Goal: Task Accomplishment & Management: Complete application form

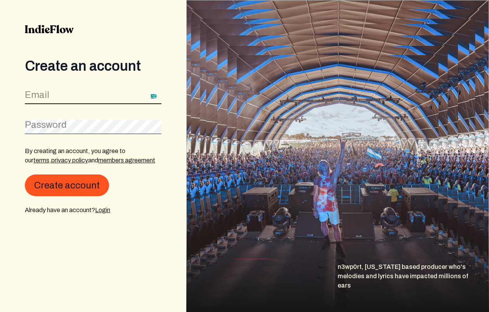
click at [100, 94] on input "email" at bounding box center [93, 96] width 137 height 15
click at [78, 94] on input "email" at bounding box center [93, 96] width 137 height 15
click at [68, 100] on input "email" at bounding box center [93, 96] width 137 height 15
type input "m"
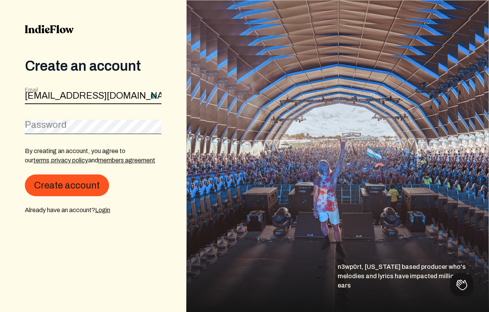
type input "[EMAIL_ADDRESS][DOMAIN_NAME]"
click at [369, 135] on img at bounding box center [337, 156] width 303 height 312
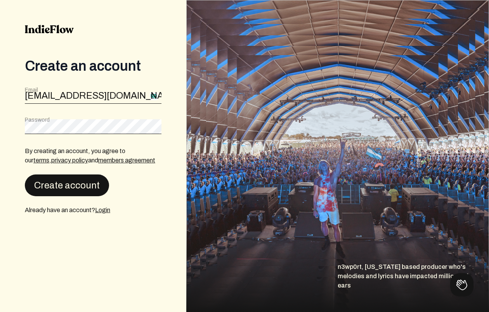
click at [62, 192] on button "Create account" at bounding box center [67, 185] width 84 height 22
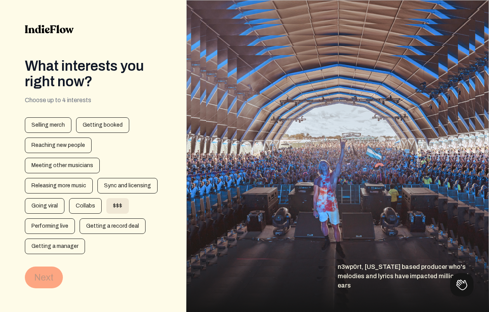
click at [111, 209] on div "$$$" at bounding box center [117, 206] width 23 height 16
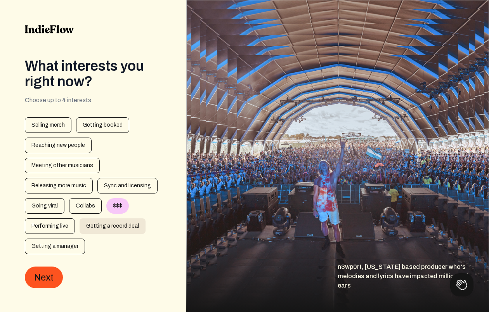
click at [99, 230] on div "Getting a record deal" at bounding box center [113, 226] width 66 height 16
click at [59, 252] on div "Getting a manager" at bounding box center [55, 246] width 60 height 16
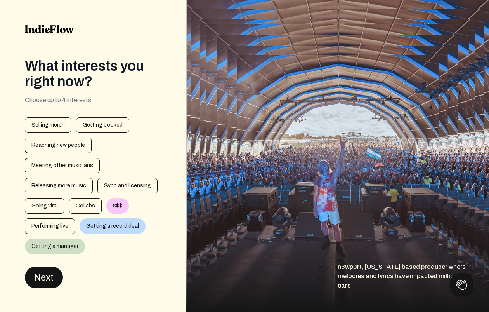
click at [47, 281] on button "Next" at bounding box center [44, 277] width 38 height 22
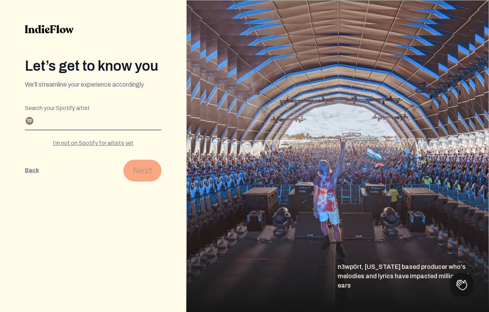
click at [89, 121] on input "Search your Spotify artist" at bounding box center [93, 123] width 137 height 12
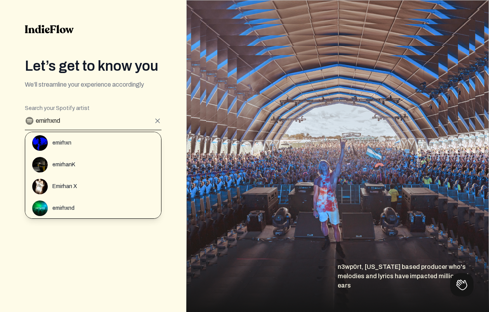
click at [138, 272] on div "Let’s get to know you We’ll streamline your experience accordingly Editable cre…" at bounding box center [93, 156] width 186 height 312
drag, startPoint x: 85, startPoint y: 120, endPoint x: -23, endPoint y: 122, distance: 107.6
click at [0, 122] on html "Let’s get to know you We’ll streamline your experience accordingly Editable cre…" at bounding box center [244, 156] width 489 height 312
paste input "[URL][DOMAIN_NAME]"
type input "[URL][DOMAIN_NAME]"
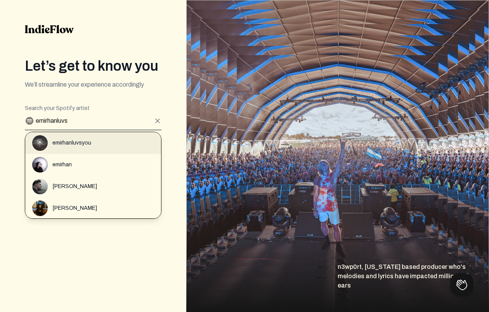
type input "emirhanluvs"
click at [90, 148] on div "emirhanluvsyou" at bounding box center [96, 143] width 129 height 16
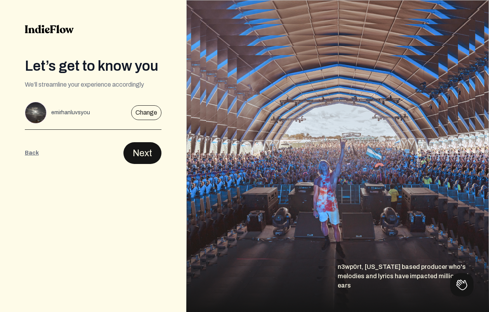
click at [141, 158] on button "Next" at bounding box center [143, 153] width 38 height 22
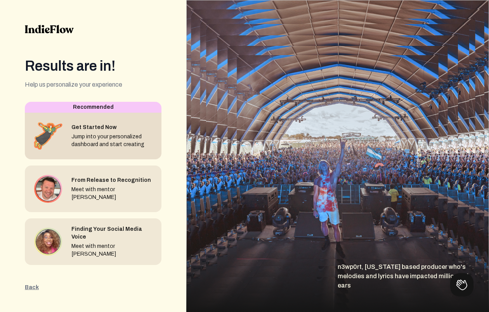
click at [64, 144] on img at bounding box center [48, 136] width 34 height 34
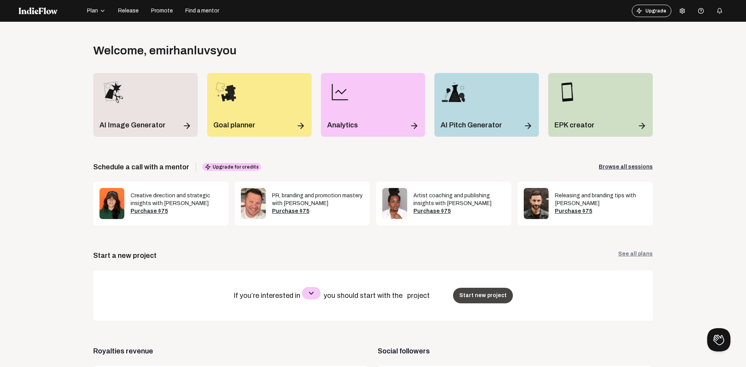
click at [456, 290] on button "Start new project" at bounding box center [483, 296] width 60 height 16
click at [456, 301] on button "Start new project" at bounding box center [483, 296] width 60 height 16
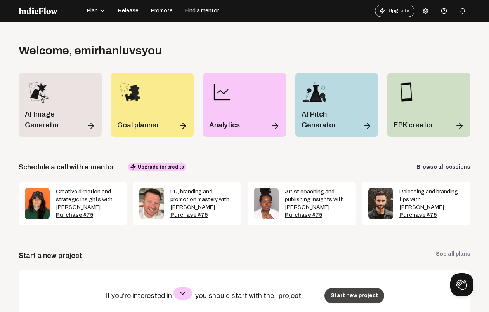
click at [330, 292] on button "Start new project" at bounding box center [355, 296] width 60 height 16
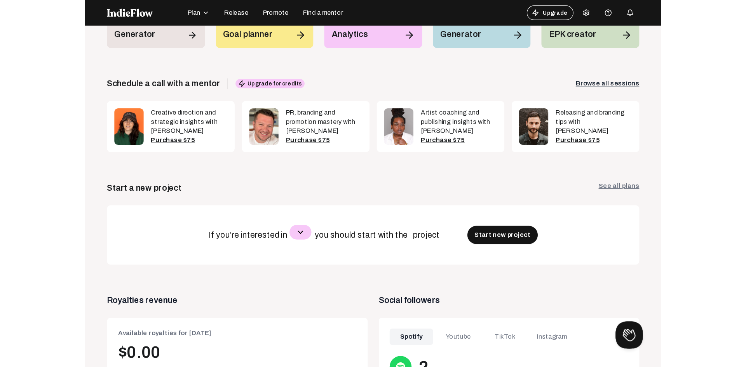
scroll to position [117, 0]
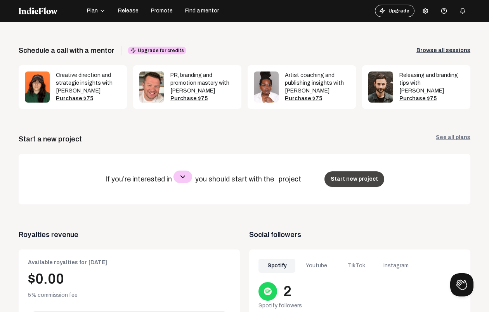
click at [336, 183] on button "Start new project" at bounding box center [355, 179] width 60 height 16
drag, startPoint x: 347, startPoint y: 179, endPoint x: 191, endPoint y: 134, distance: 162.3
click at [190, 160] on div "If you’re interested in you should start with the project Start new project" at bounding box center [245, 179] width 452 height 50
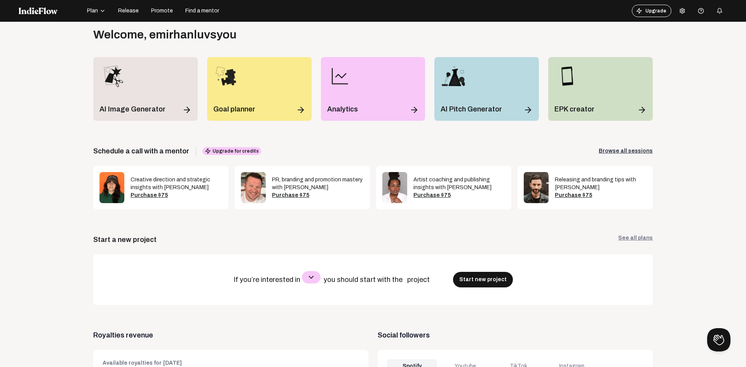
scroll to position [0, 0]
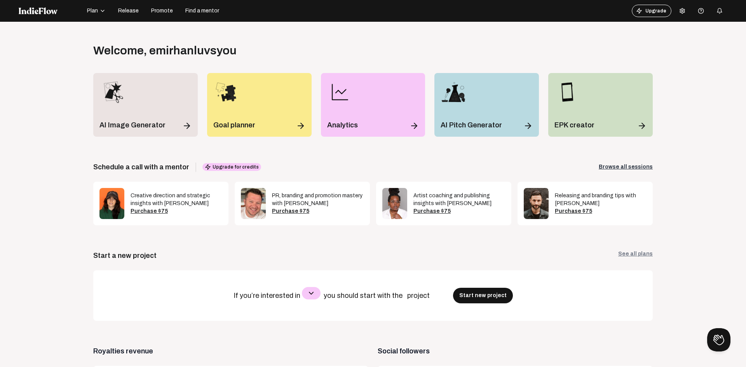
click at [118, 12] on span "Release" at bounding box center [128, 11] width 21 height 8
click at [127, 10] on span "Release" at bounding box center [128, 11] width 21 height 8
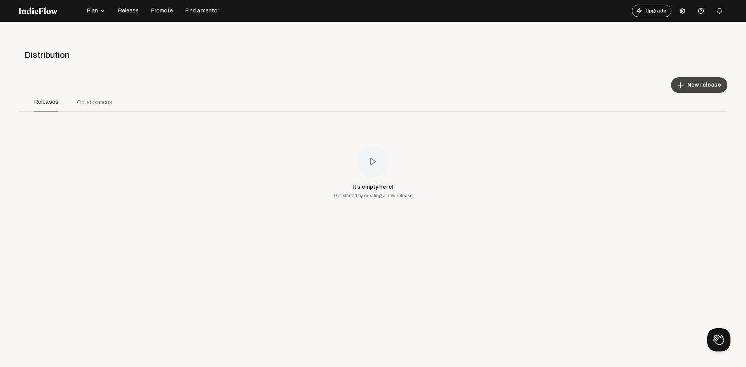
click at [489, 86] on button "add New release" at bounding box center [699, 85] width 56 height 16
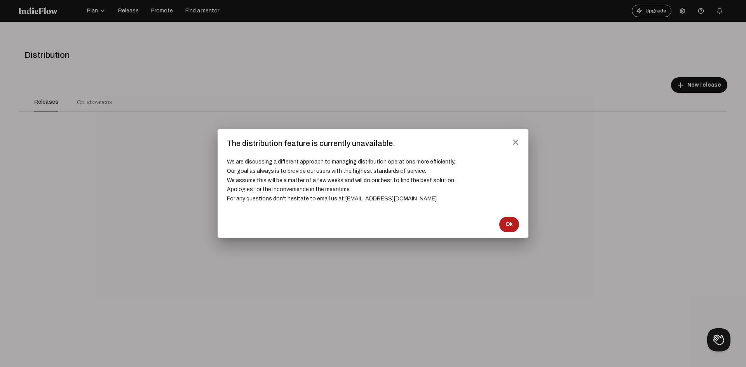
click at [489, 225] on span "Ok" at bounding box center [508, 225] width 7 height 8
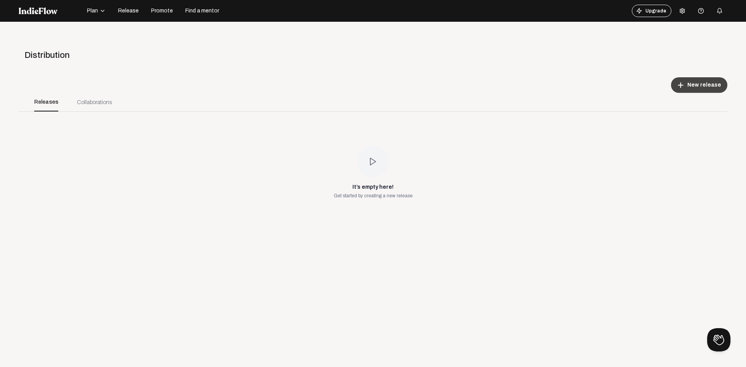
click at [489, 84] on span "New release" at bounding box center [704, 85] width 34 height 8
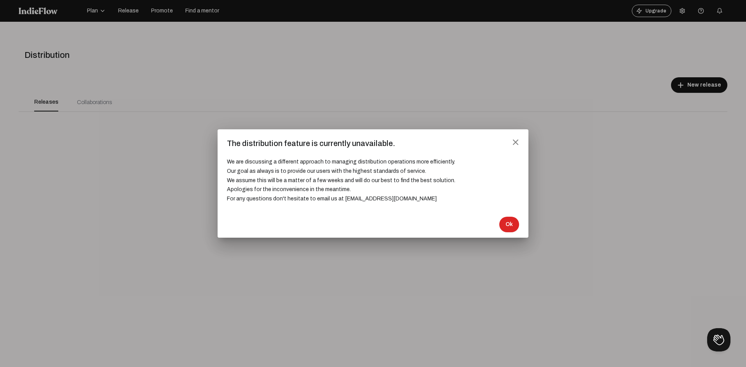
drag, startPoint x: 392, startPoint y: 199, endPoint x: 227, endPoint y: 165, distance: 168.5
click at [227, 165] on h3 "We are discussing a different approach to managing distribution operations more…" at bounding box center [373, 176] width 292 height 56
copy h3 "We are discussing a different approach to managing distribution operations more…"
